Goal: Navigation & Orientation: Find specific page/section

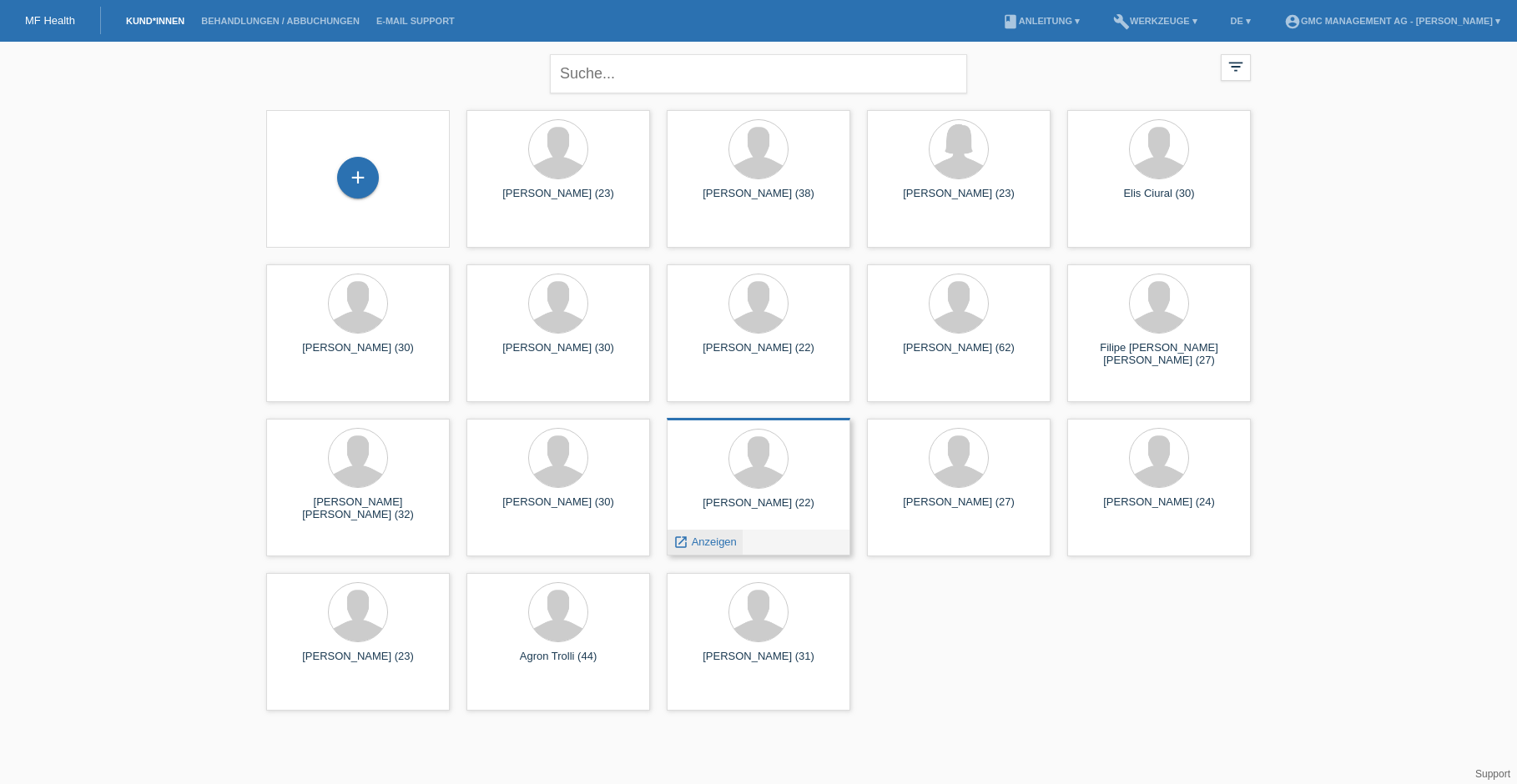
click at [700, 539] on span "Anzeigen" at bounding box center [714, 541] width 45 height 13
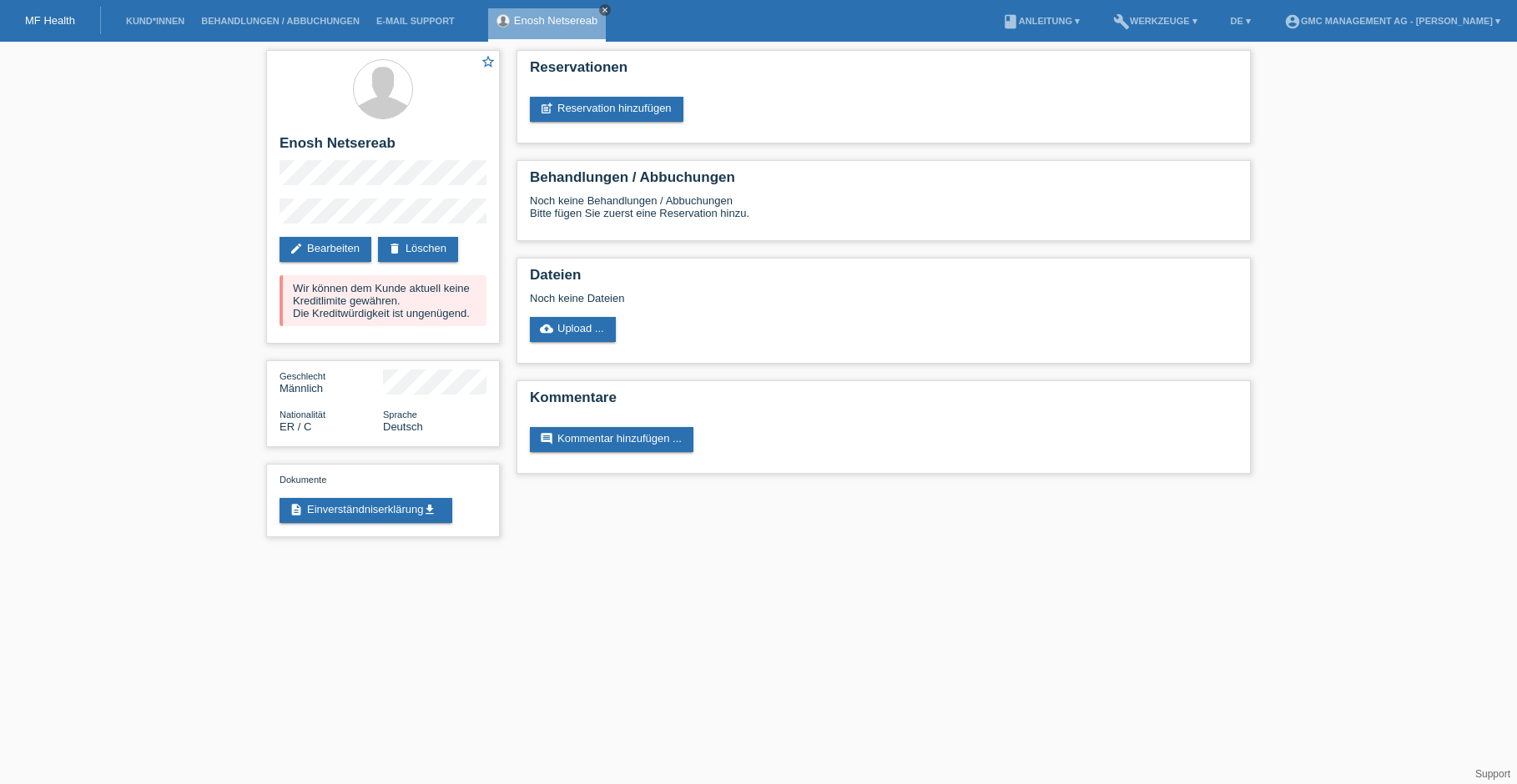
click at [606, 10] on icon "close" at bounding box center [605, 10] width 9 height 9
click at [159, 23] on link "Kund*innen" at bounding box center [154, 21] width 75 height 10
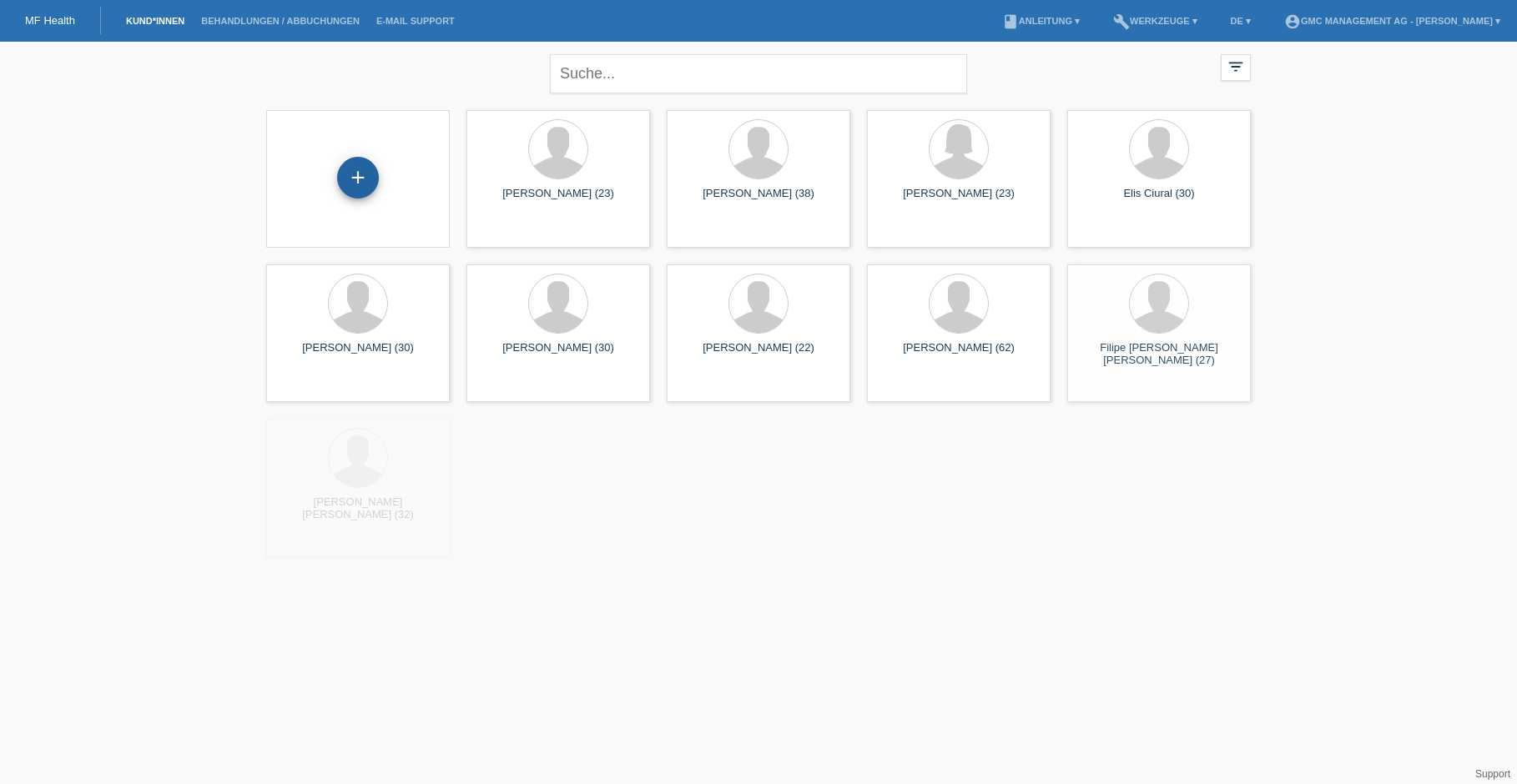
click at [359, 184] on div "+" at bounding box center [358, 177] width 41 height 41
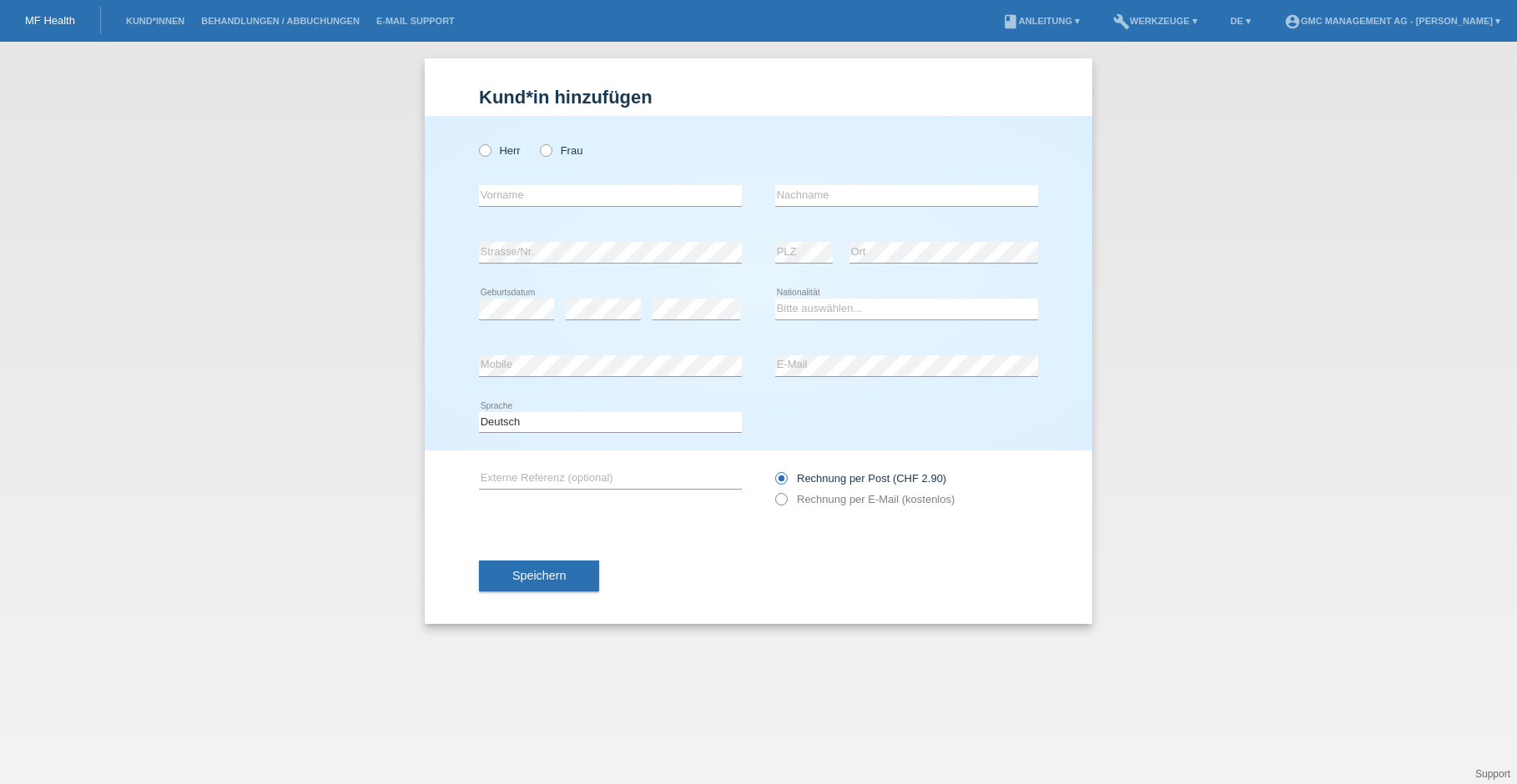
click at [824, 498] on label "Rechnung per E-Mail (kostenlos)" at bounding box center [865, 499] width 179 height 13
click at [815, 312] on select "Bitte auswählen... Schweiz Deutschland Liechtenstein Österreich ------------ Af…" at bounding box center [906, 308] width 263 height 20
click at [146, 16] on link "Kund*innen" at bounding box center [154, 21] width 75 height 10
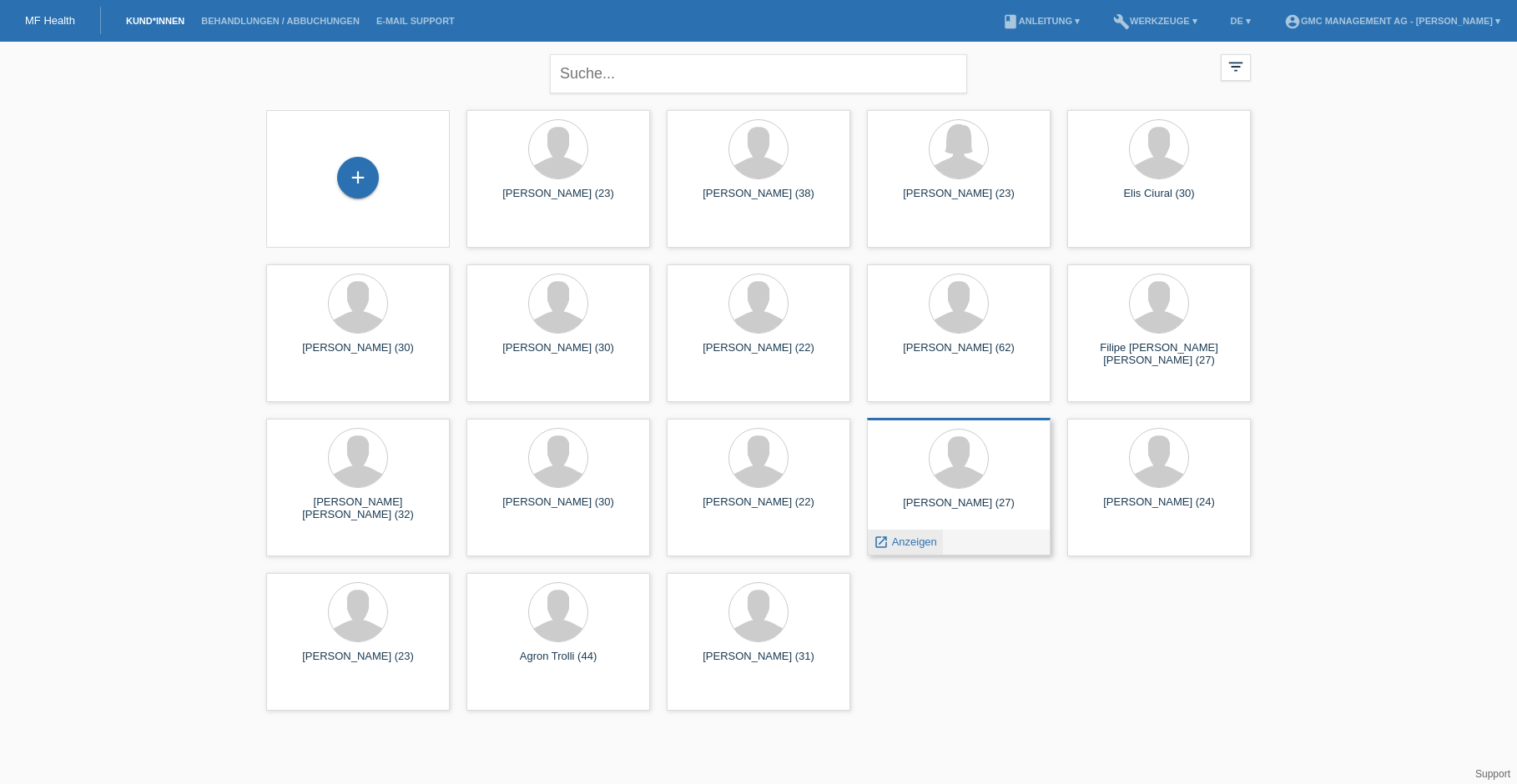
click at [916, 546] on span "Anzeigen" at bounding box center [915, 541] width 45 height 13
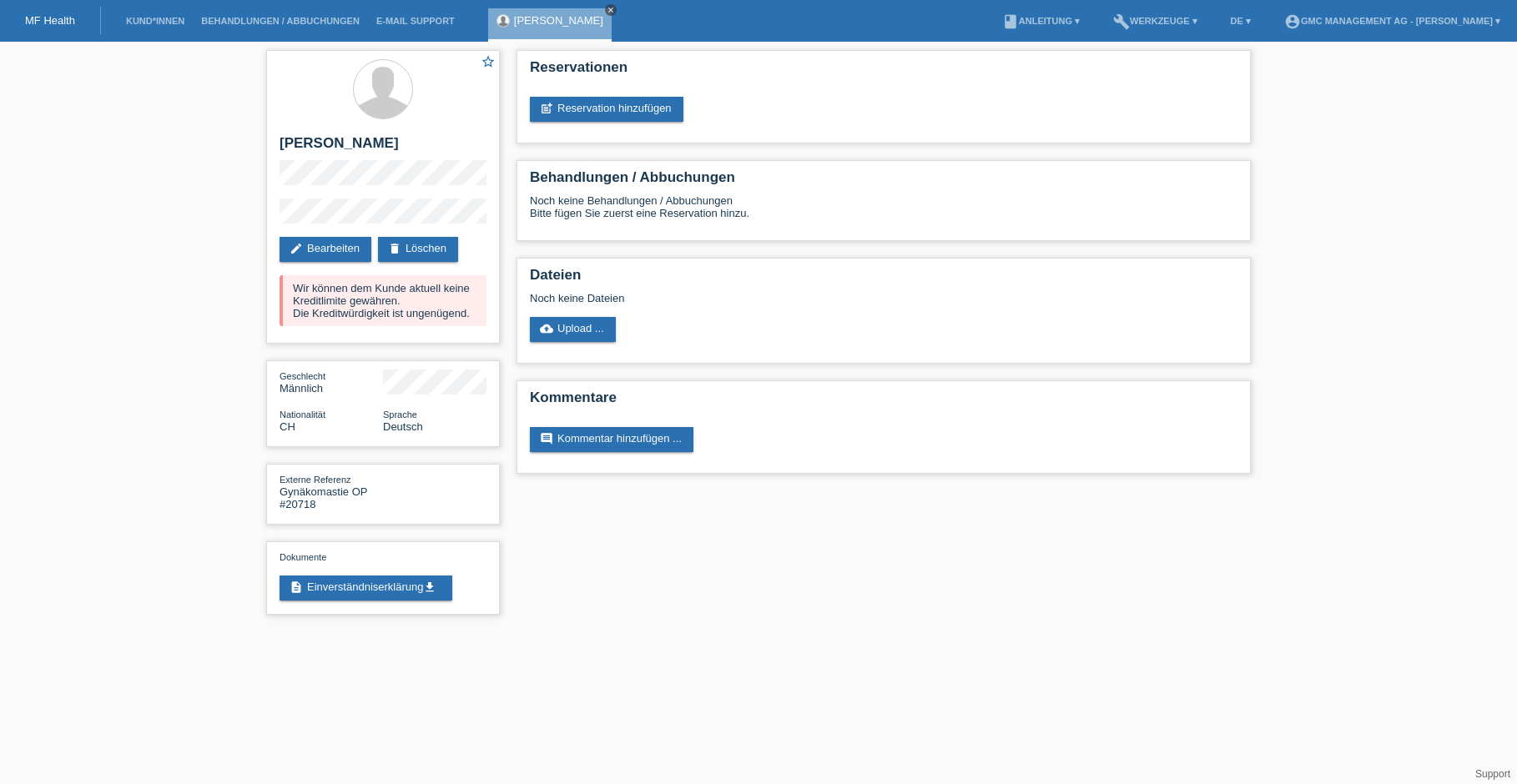
click at [607, 8] on icon "close" at bounding box center [611, 10] width 9 height 9
click at [153, 25] on link "Kund*innen" at bounding box center [154, 21] width 75 height 10
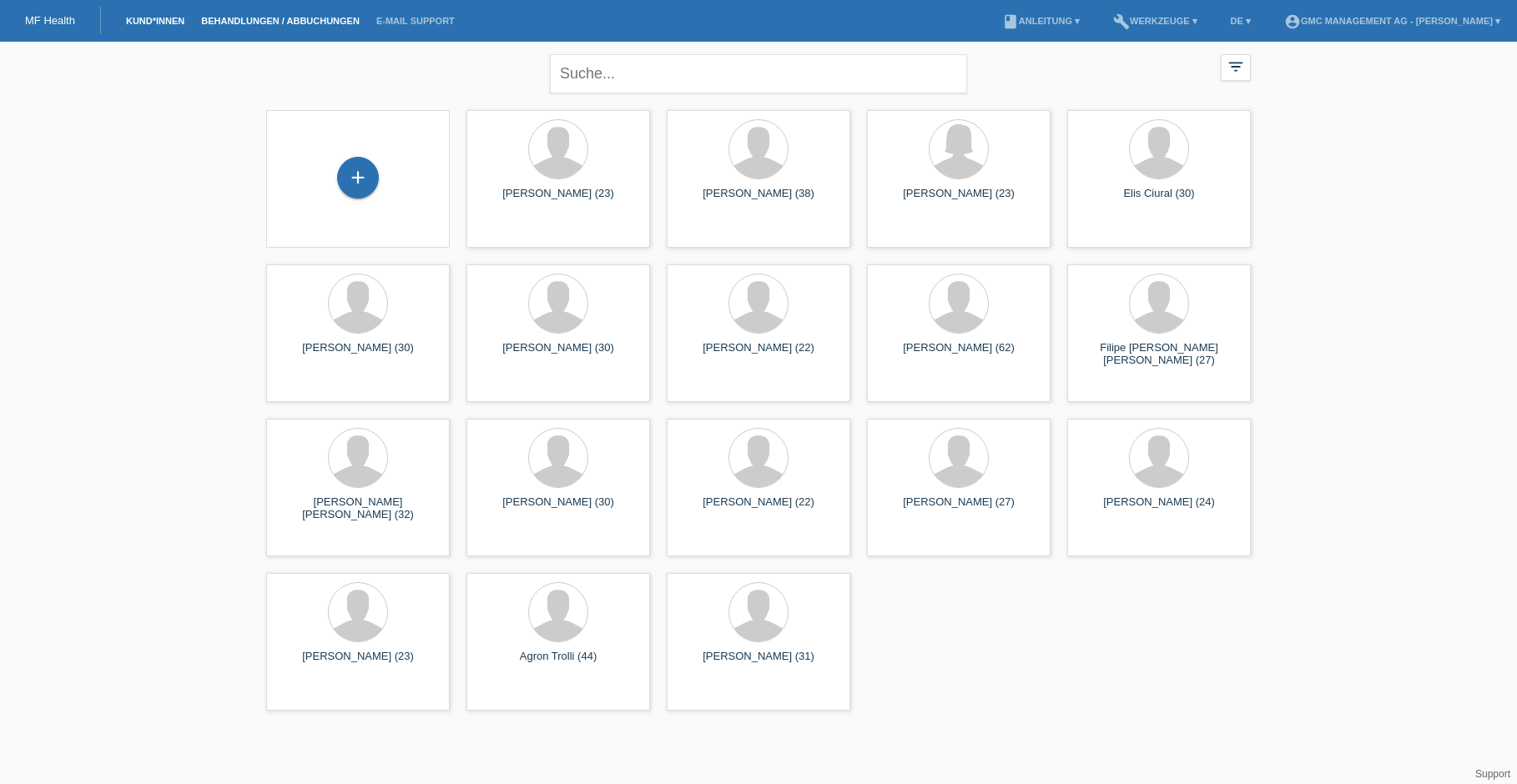
click at [269, 21] on link "Behandlungen / Abbuchungen" at bounding box center [280, 21] width 175 height 10
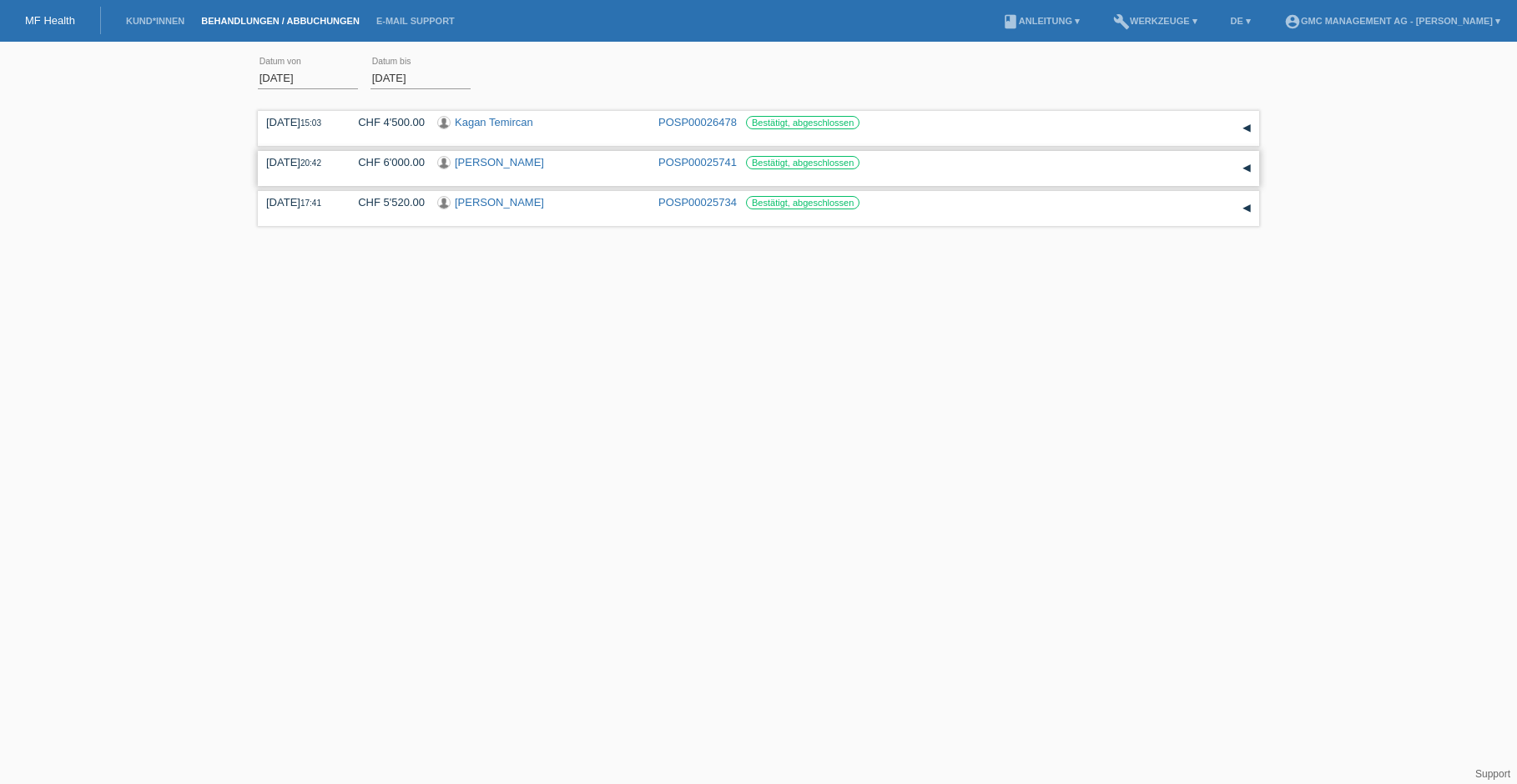
click at [483, 163] on link "[PERSON_NAME]" at bounding box center [499, 162] width 90 height 13
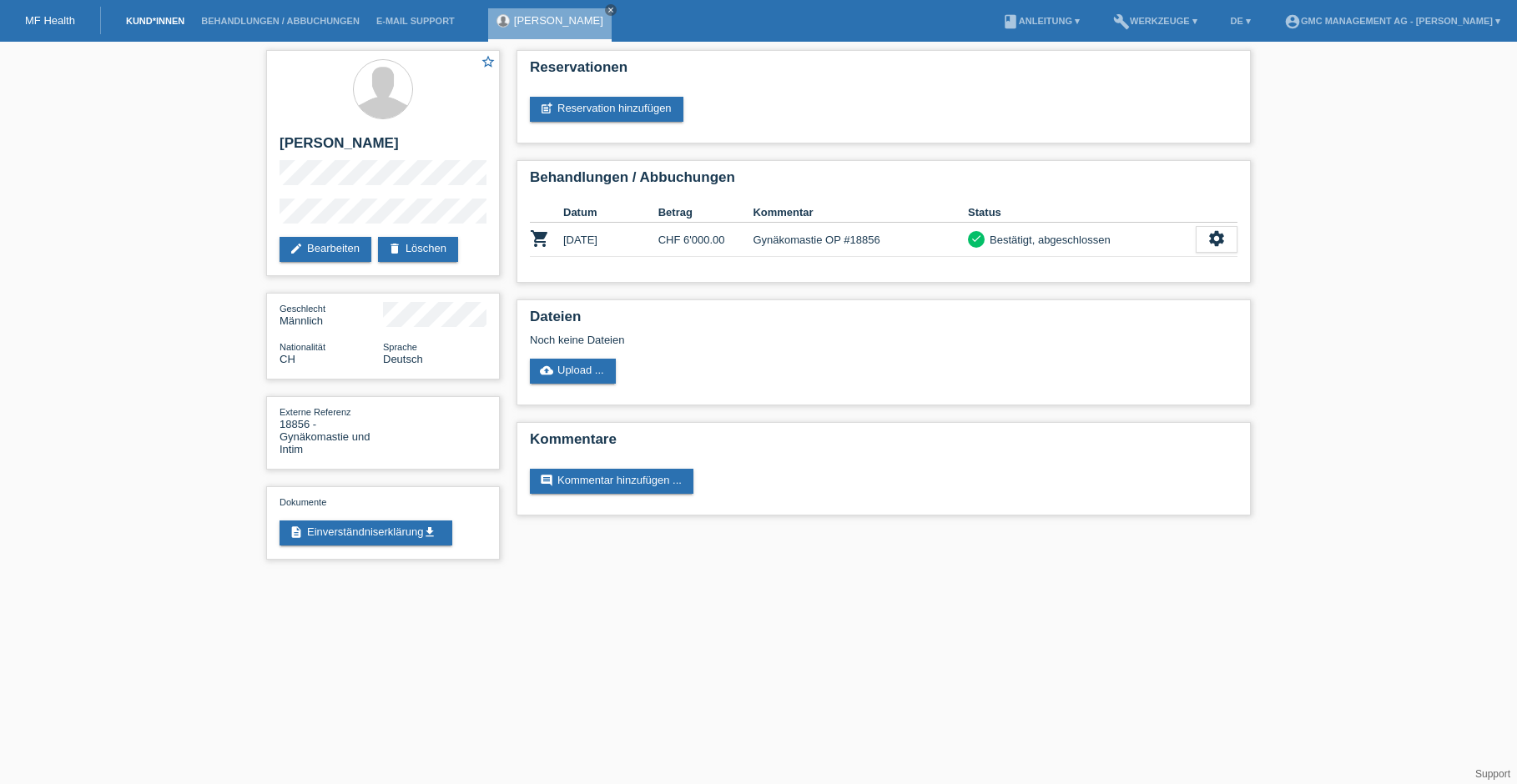
click at [153, 16] on link "Kund*innen" at bounding box center [154, 21] width 75 height 10
